Goal: Transaction & Acquisition: Purchase product/service

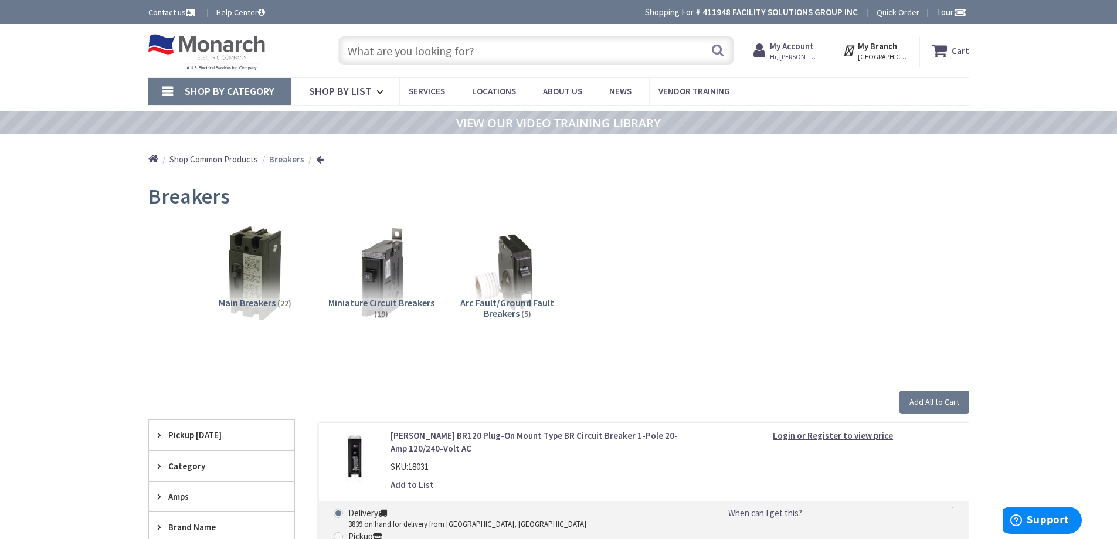
click at [466, 49] on input "text" at bounding box center [536, 50] width 396 height 29
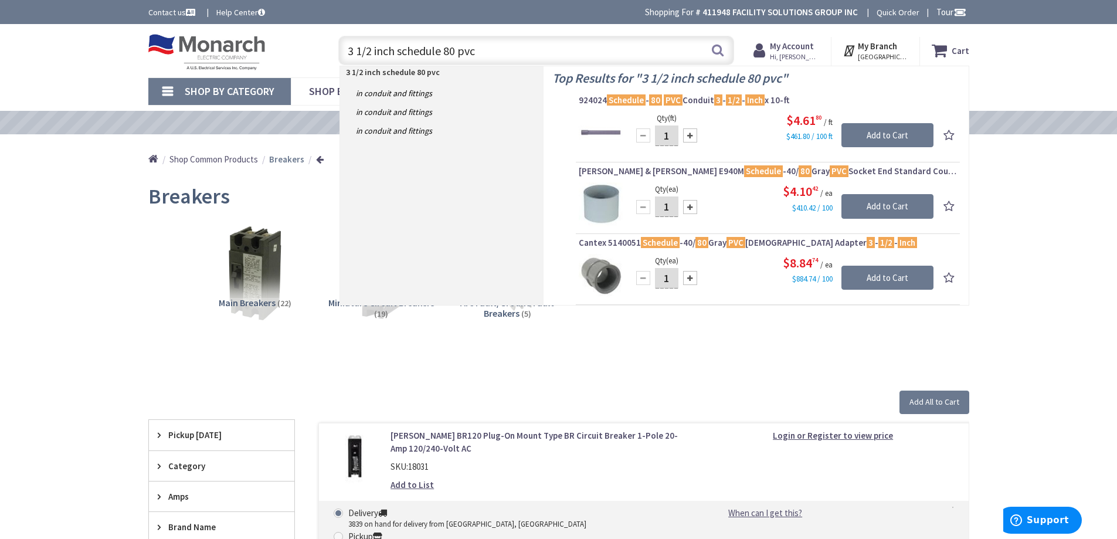
click at [502, 45] on input "3 1/2 inch schedule 80 pvc" at bounding box center [536, 50] width 396 height 29
drag, startPoint x: 502, startPoint y: 45, endPoint x: 227, endPoint y: 40, distance: 274.5
click at [227, 40] on div "Toggle Nav 3 1/2 inch schedule 80 pvc 3 1/2 inch schedule 80 pvc Search Cart My…" at bounding box center [559, 50] width 839 height 39
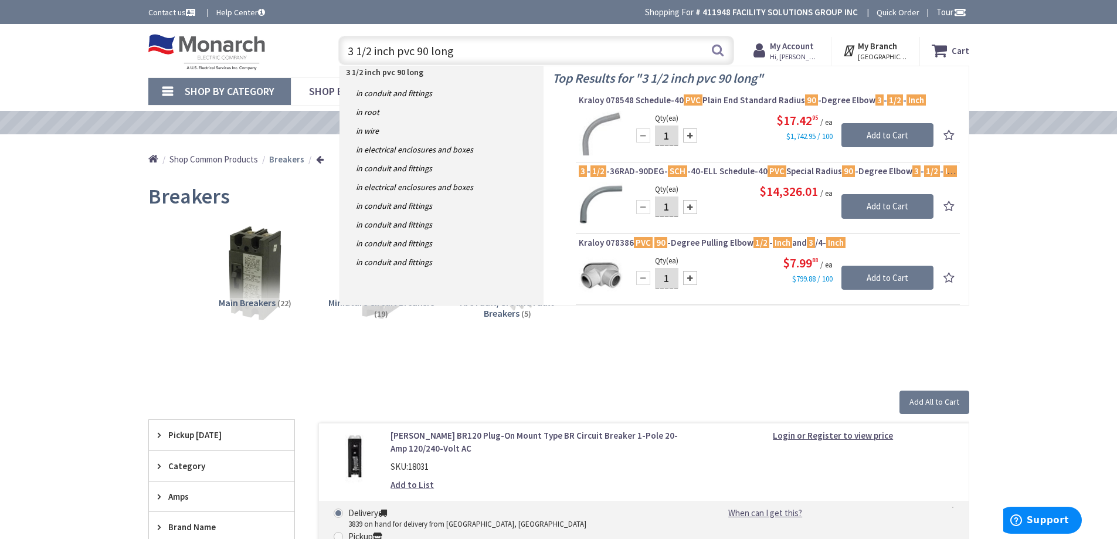
type input "3 1/2 inch pvc 90 long"
click at [869, 209] on input "Add to Cart" at bounding box center [888, 206] width 92 height 25
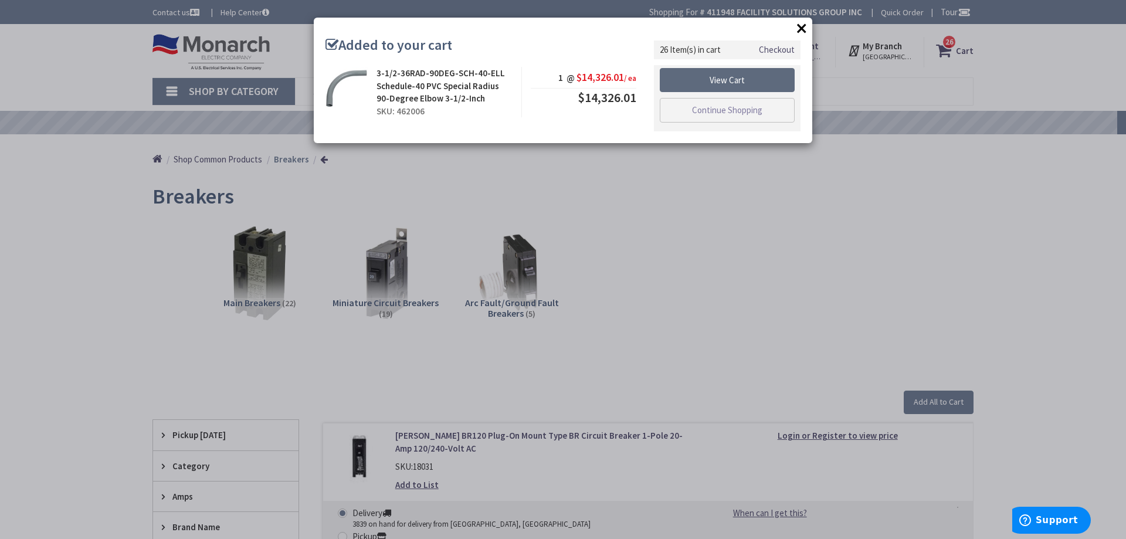
click at [739, 80] on link "View Cart" at bounding box center [727, 80] width 135 height 25
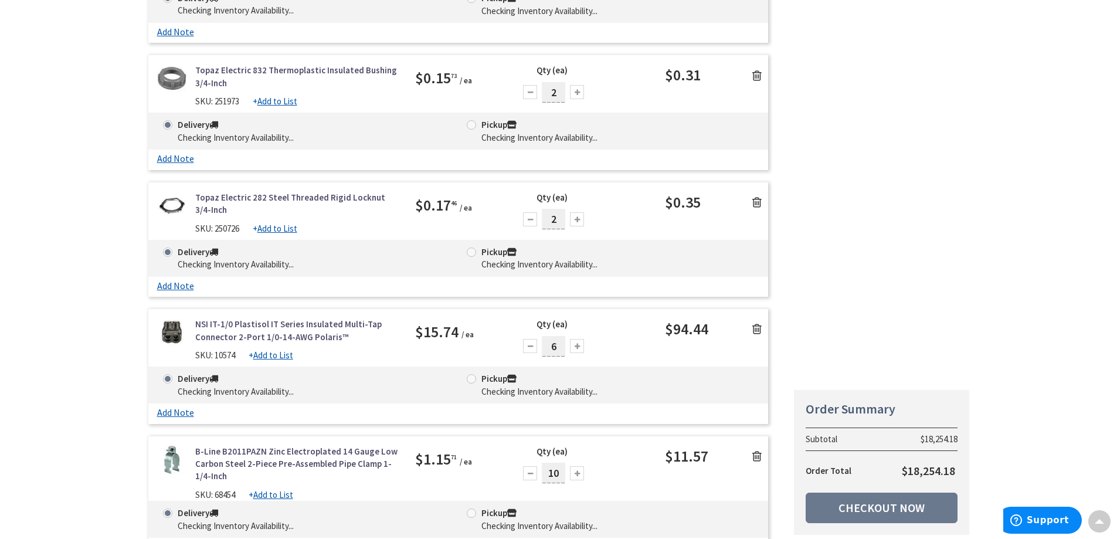
scroll to position [3458, 0]
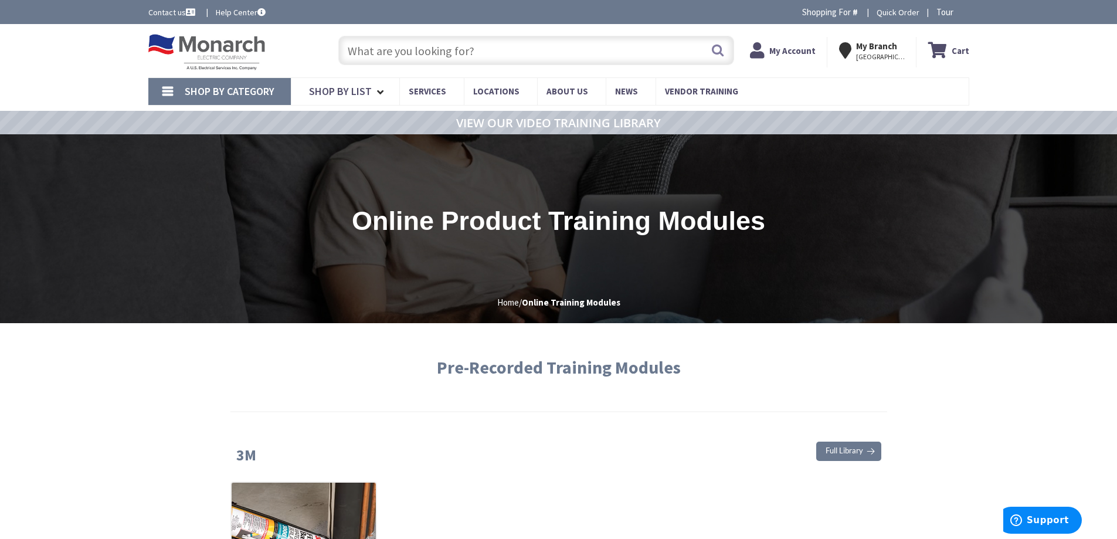
type input "Dennis Kavanaugh Park - Dobson Association, 1802 S Yucca, Mesa, AZ 85202, USA"
click at [954, 52] on strong "Cart" at bounding box center [961, 50] width 18 height 21
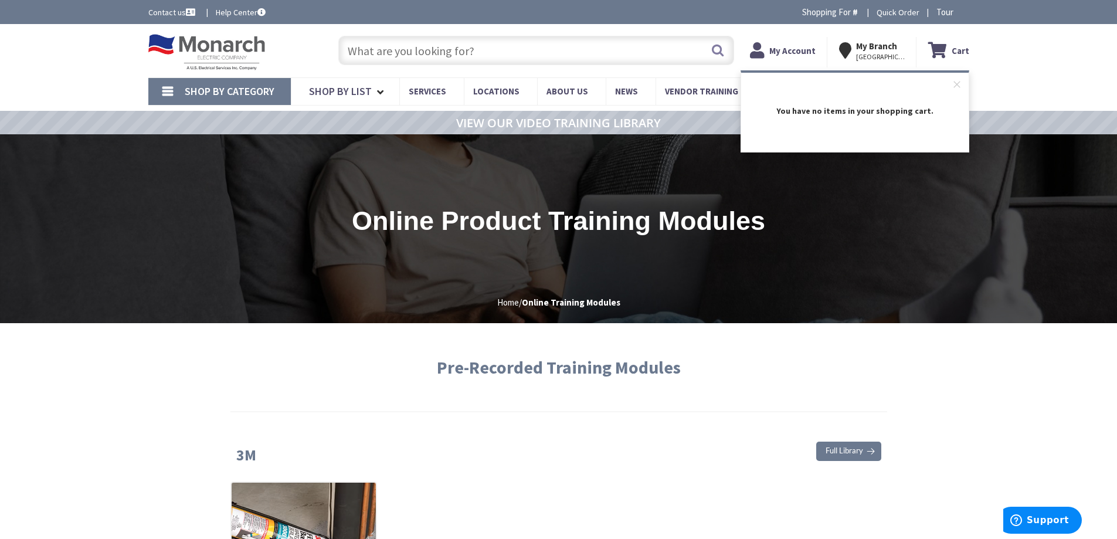
click at [473, 50] on input "text" at bounding box center [536, 50] width 396 height 29
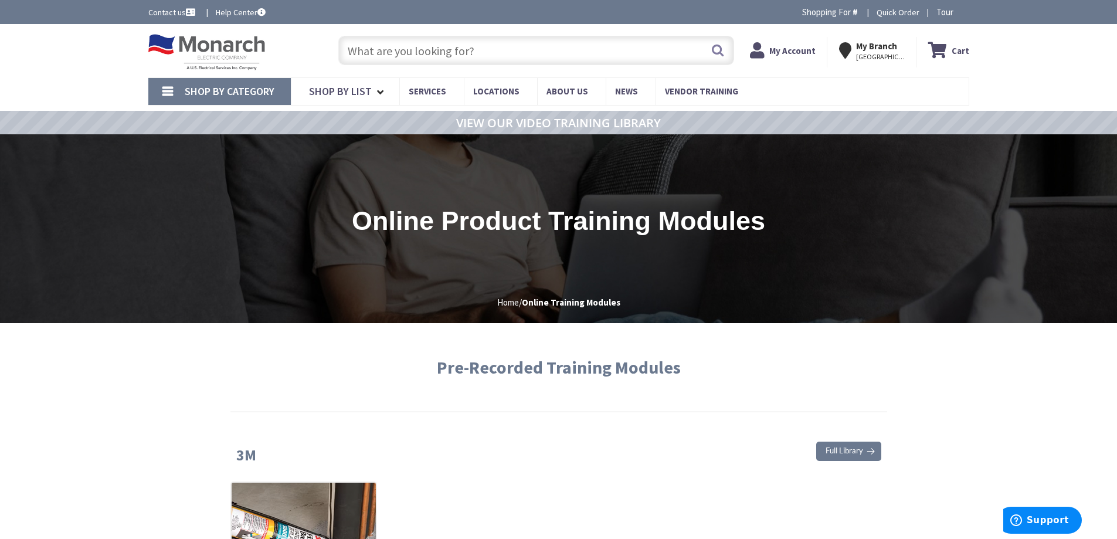
click at [406, 45] on input "text" at bounding box center [536, 50] width 396 height 29
click at [936, 44] on span "26 26 items" at bounding box center [941, 42] width 15 height 15
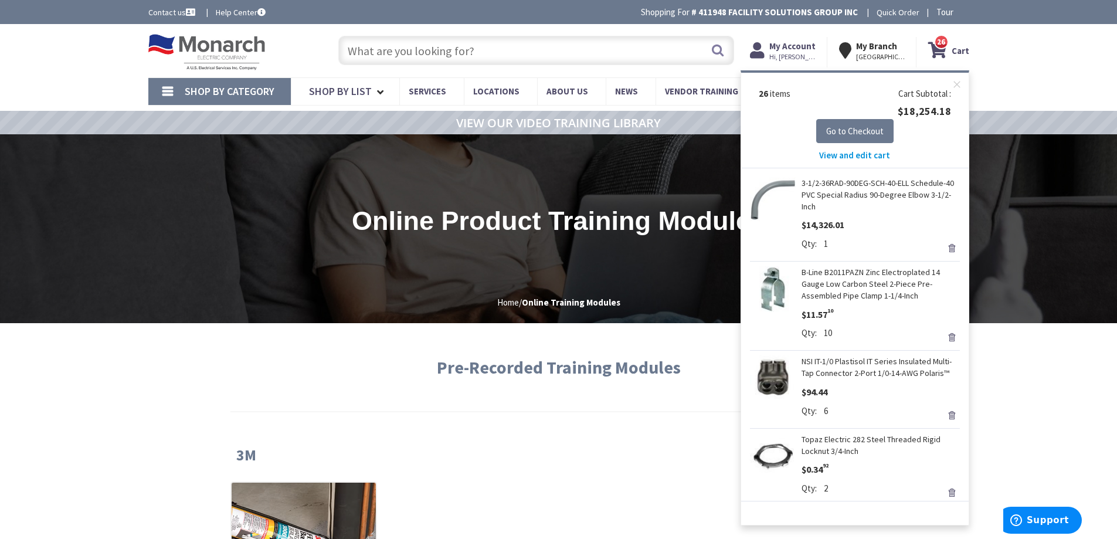
click at [944, 250] on link "Remove" at bounding box center [952, 248] width 16 height 16
click at [1019, 87] on div "Shop By Category Conduit and Fittings Cable Tray & Accessories Cable Trays Cabl…" at bounding box center [558, 91] width 1117 height 28
